Goal: Register for event/course

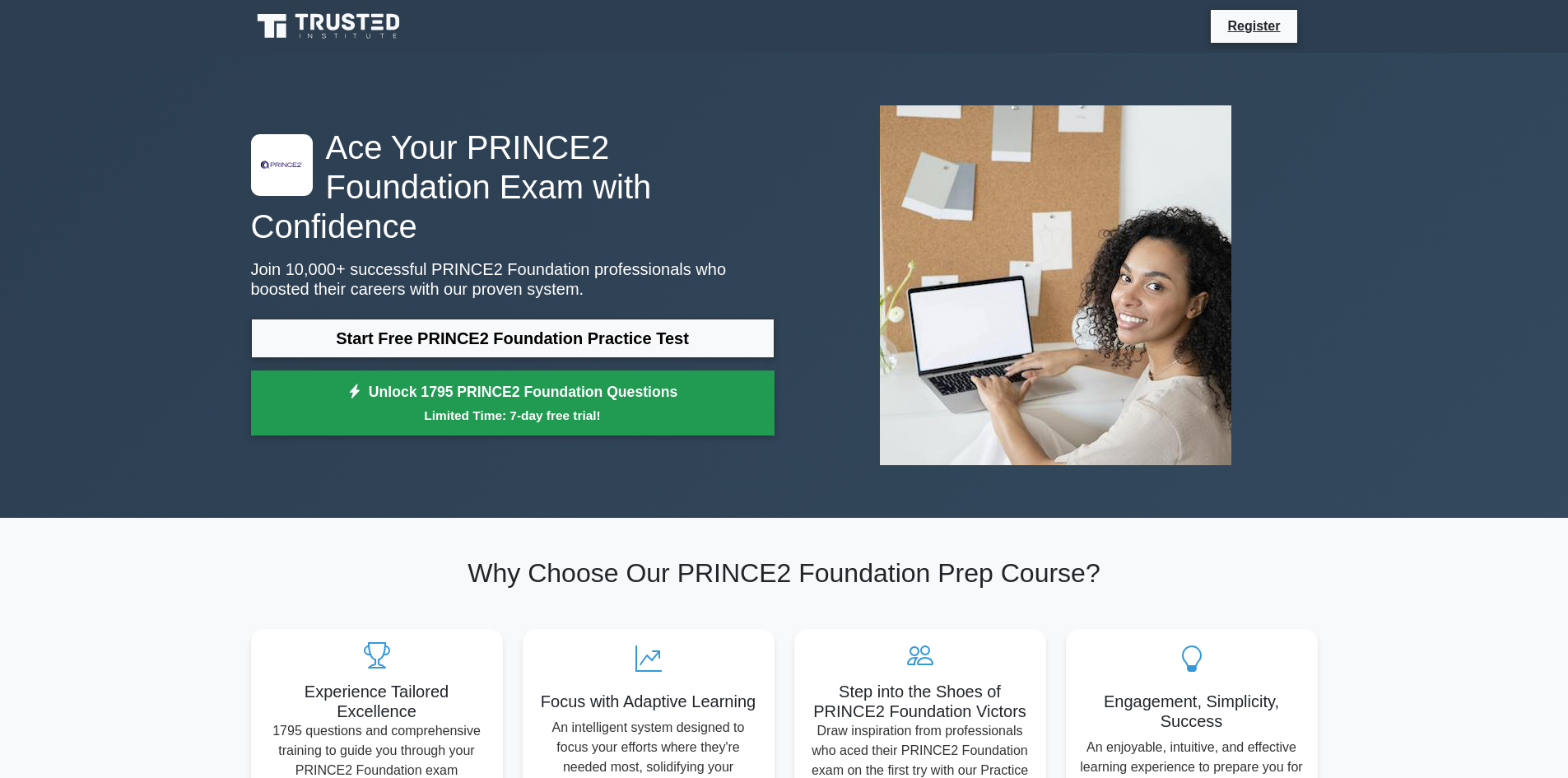
click at [753, 401] on link "Unlock 1795 PRINCE2 Foundation Questions Limited Time: 7-day free trial!" at bounding box center [513, 403] width 523 height 66
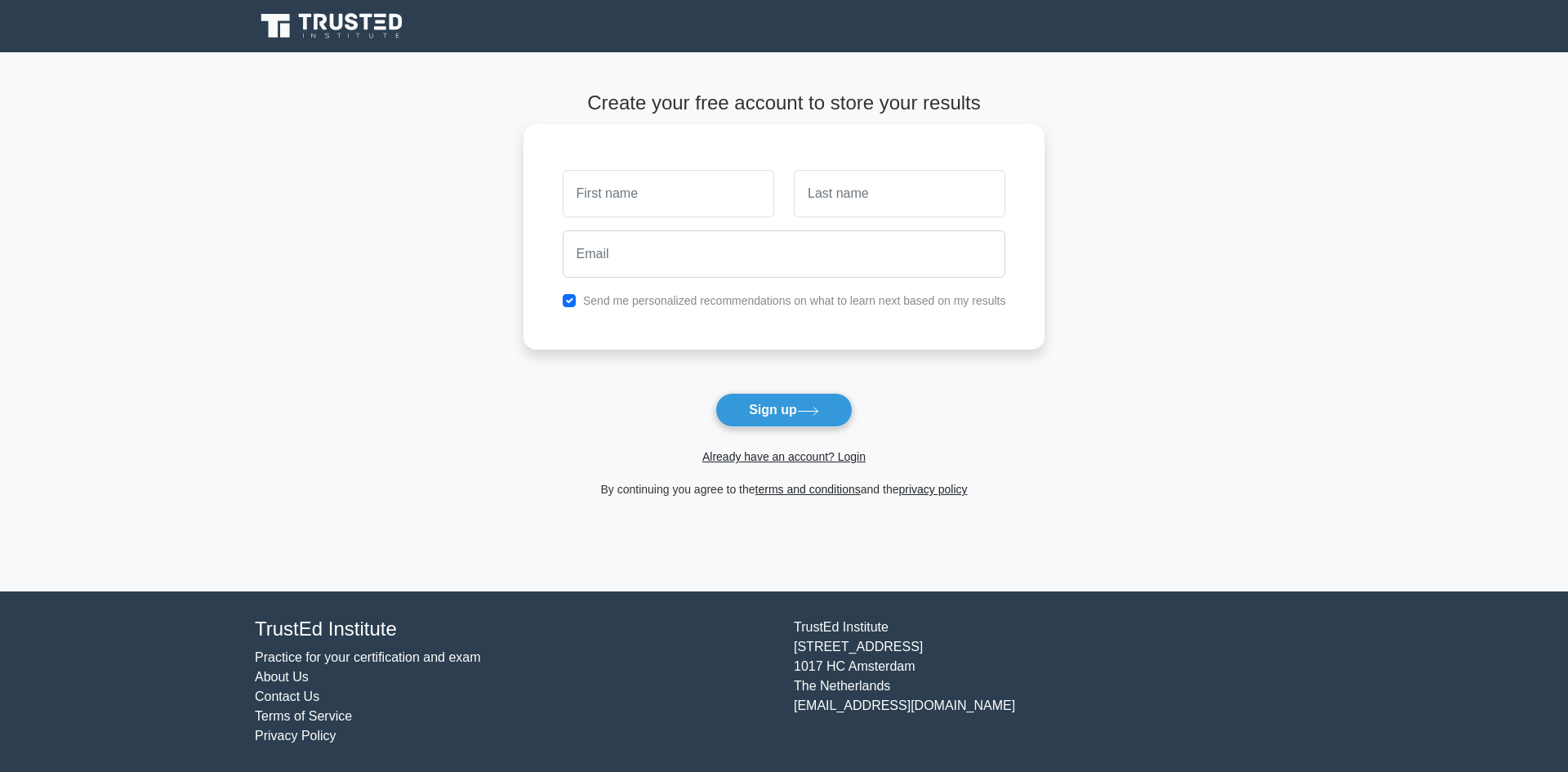
type input "k"
type input "b"
click at [639, 228] on div at bounding box center [784, 253] width 463 height 60
click at [642, 273] on input "email" at bounding box center [784, 253] width 443 height 47
type input "k"
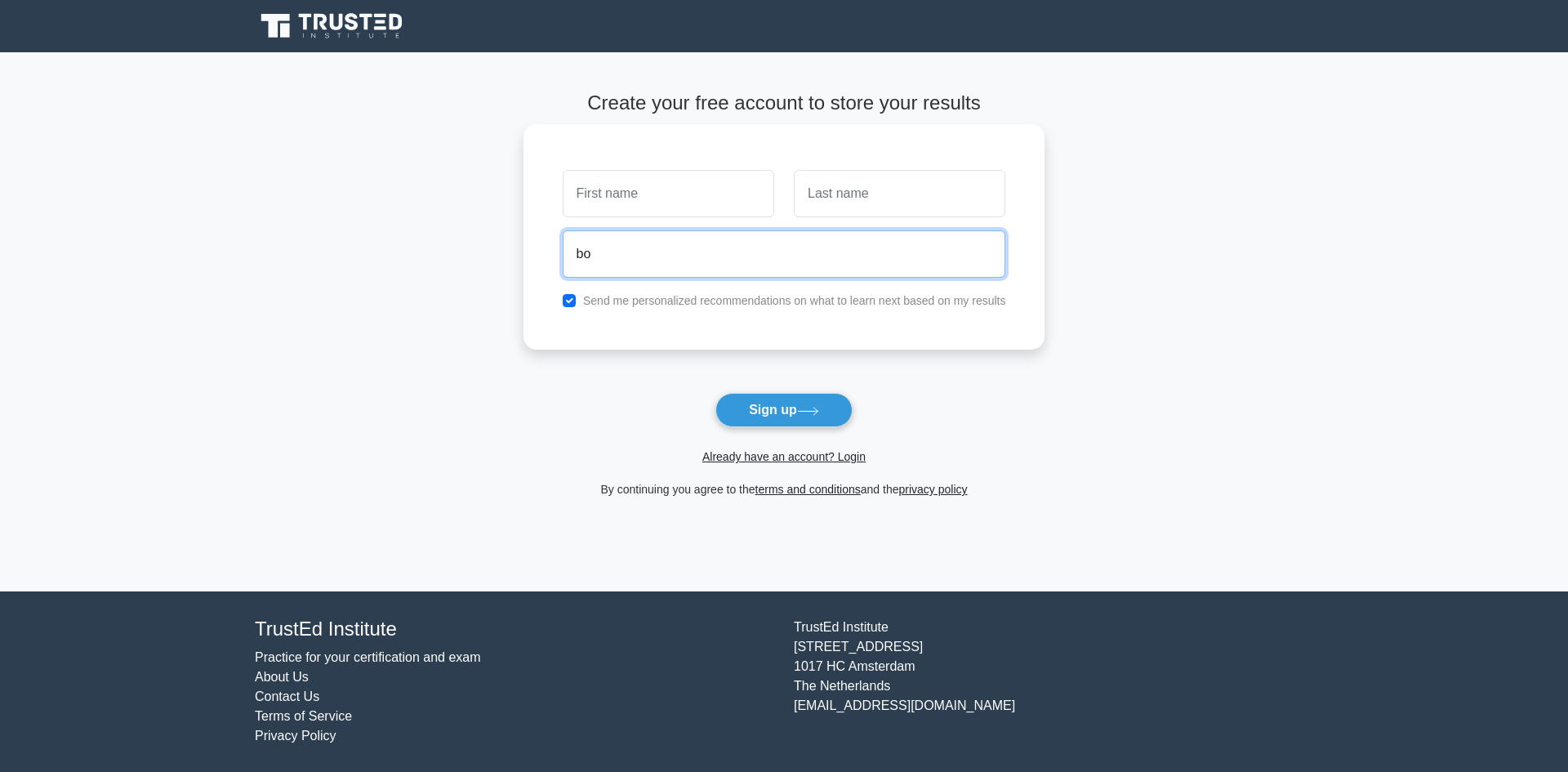
type input "b"
click at [754, 191] on input "text" at bounding box center [668, 193] width 211 height 47
type input "d"
type input "jonas"
click at [974, 191] on input "text" at bounding box center [899, 193] width 211 height 47
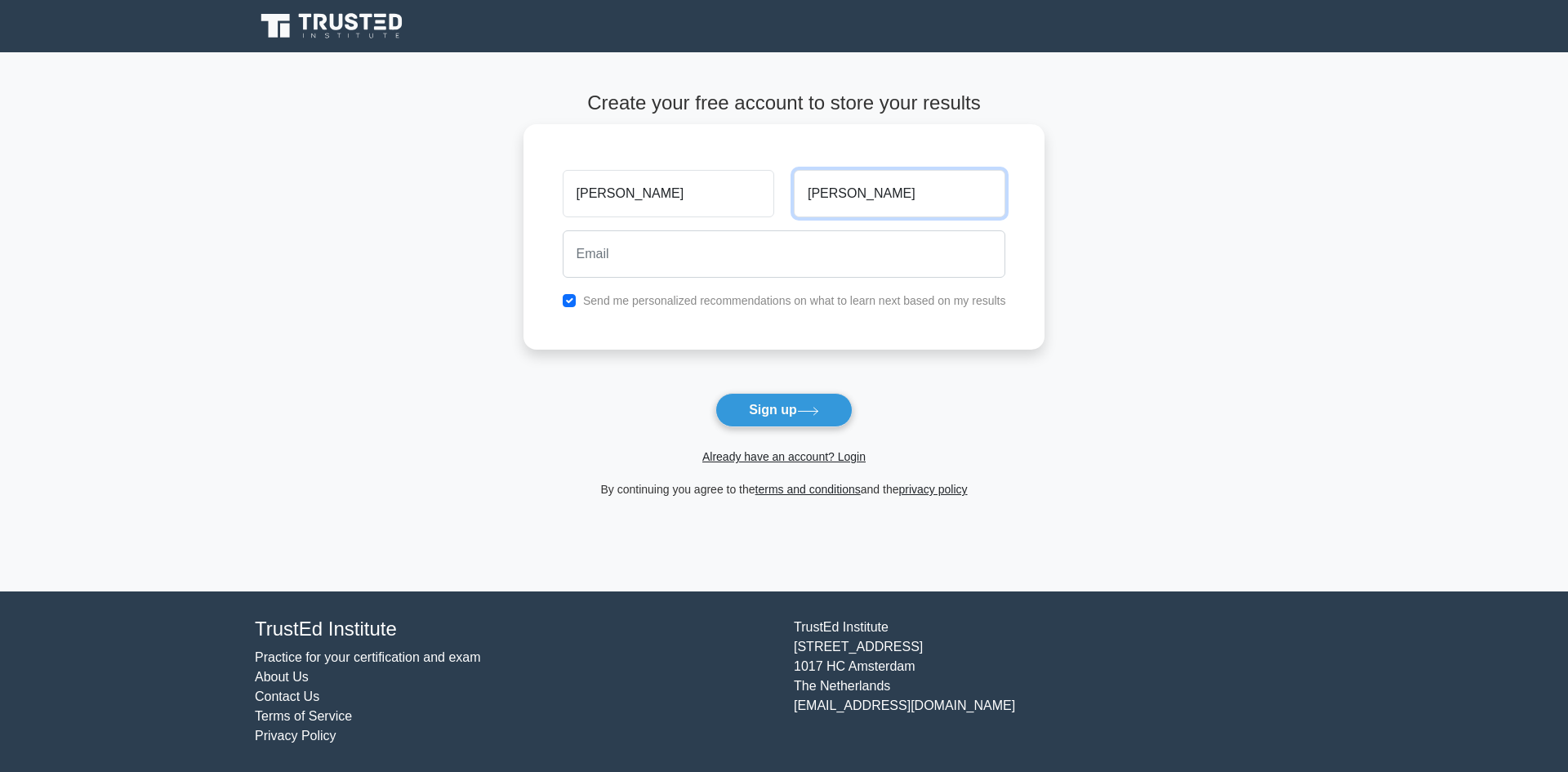
type input "domingo"
click at [887, 275] on input "email" at bounding box center [784, 253] width 443 height 47
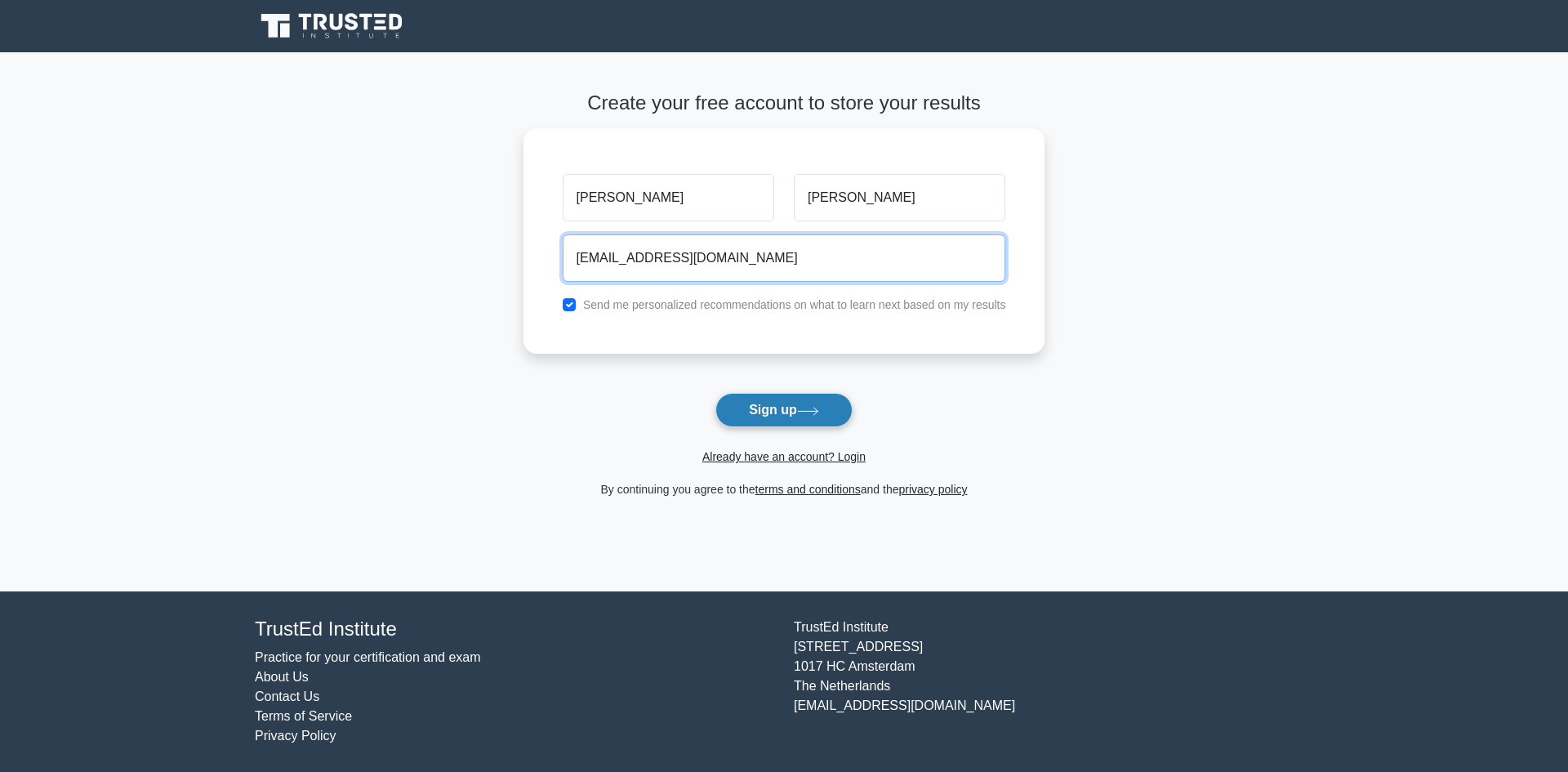
type input "domingojonas789@gmail.com"
click at [794, 402] on button "Sign up" at bounding box center [784, 409] width 138 height 34
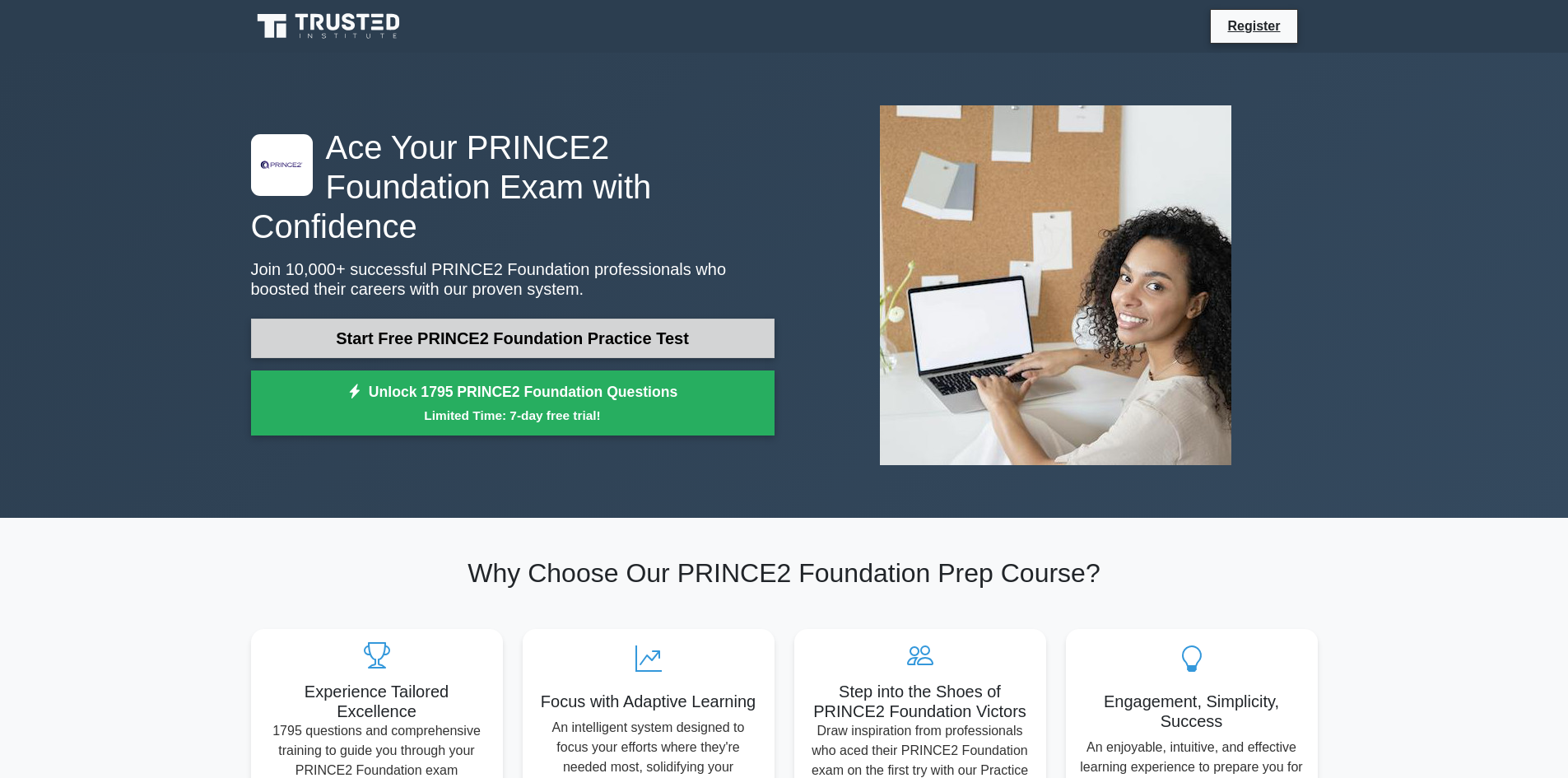
click at [572, 318] on link "Start Free PRINCE2 Foundation Practice Test" at bounding box center [513, 338] width 523 height 39
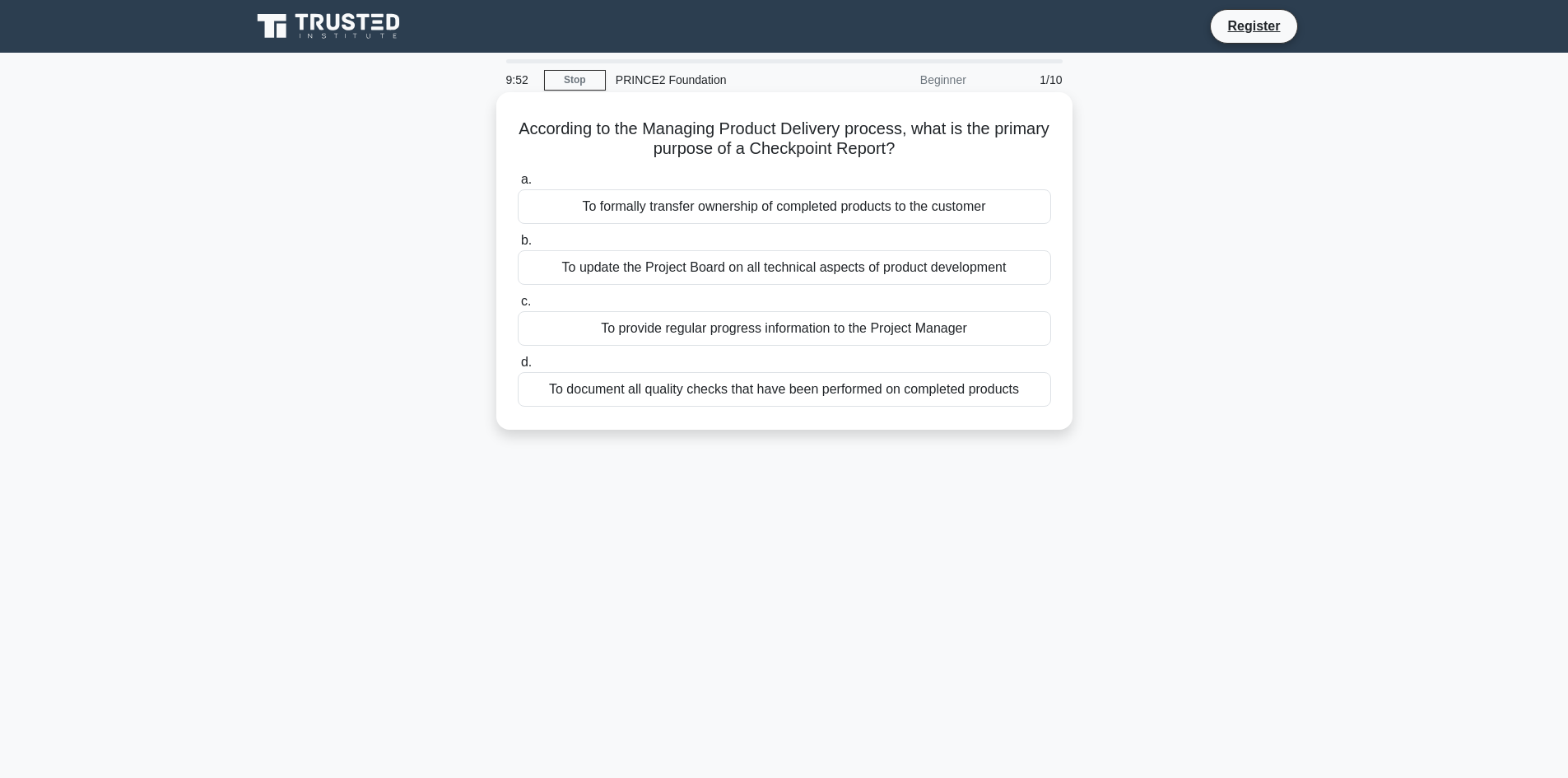
click at [780, 205] on div "To formally transfer ownership of completed products to the customer" at bounding box center [784, 206] width 533 height 34
click at [517, 185] on input "a. To formally transfer ownership of completed products to the customer" at bounding box center [517, 179] width 0 height 10
